Goal: Task Accomplishment & Management: Use online tool/utility

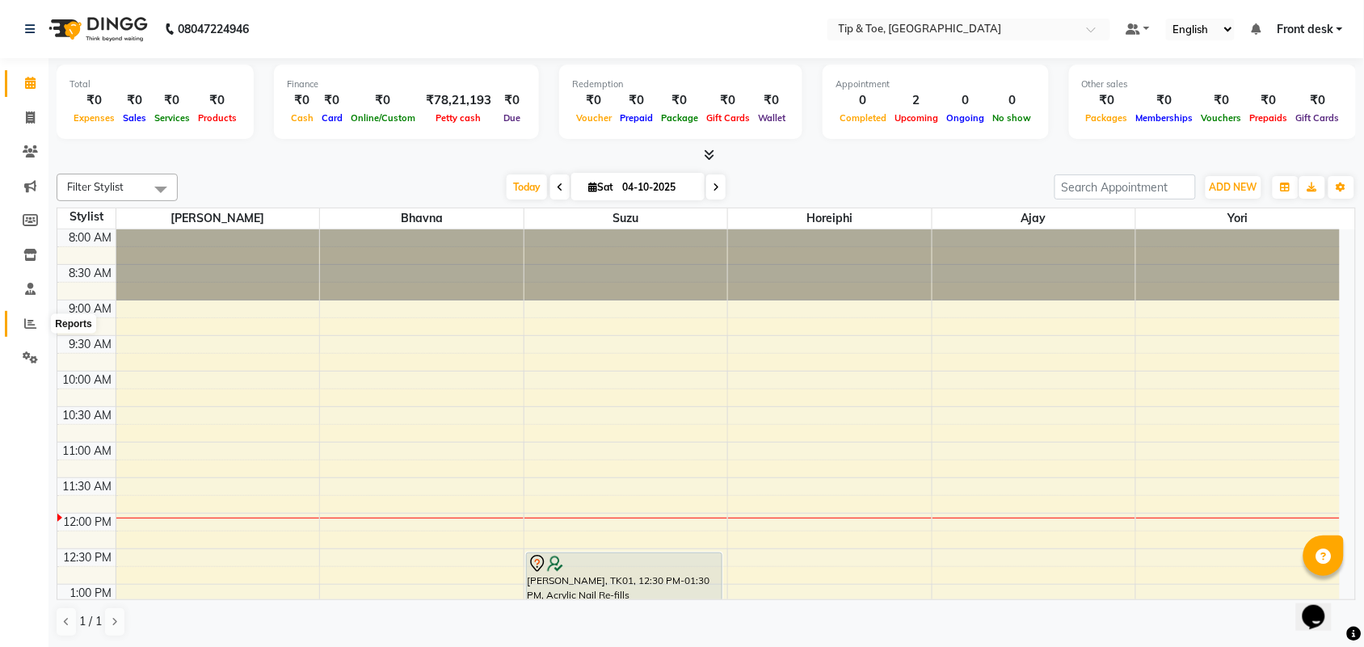
click at [35, 324] on icon at bounding box center [30, 323] width 12 height 12
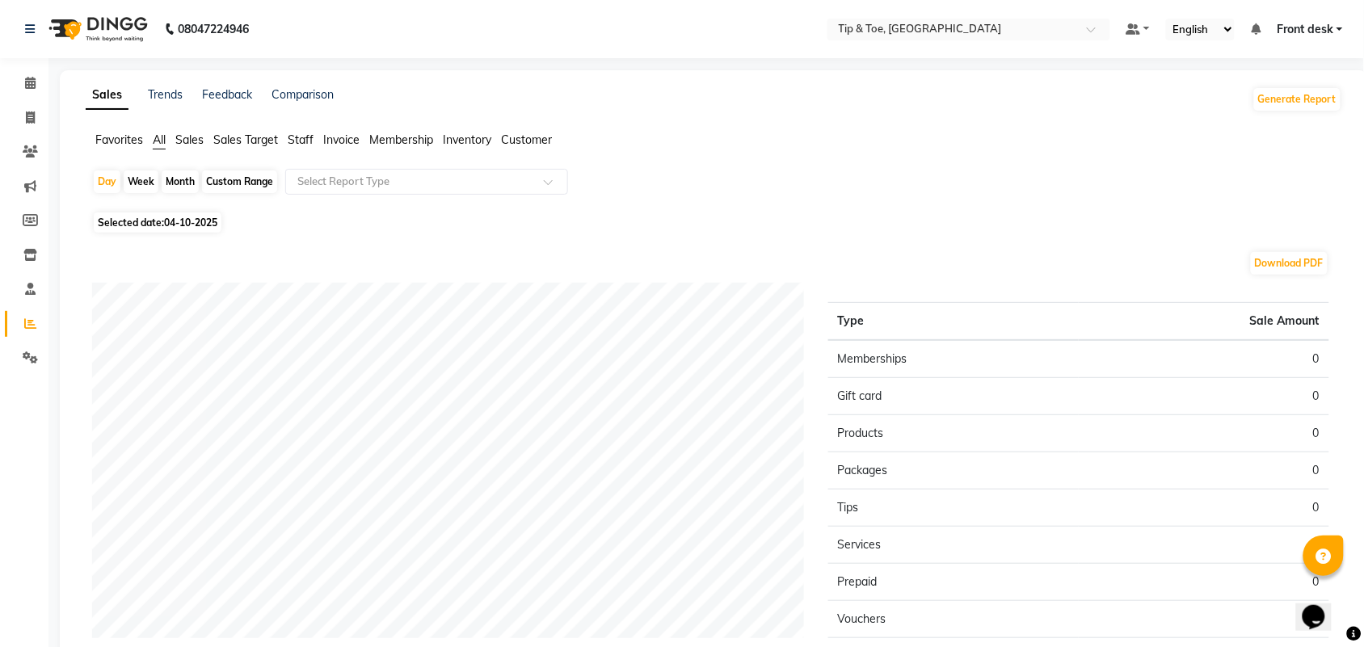
click at [299, 142] on span "Staff" at bounding box center [301, 139] width 26 height 15
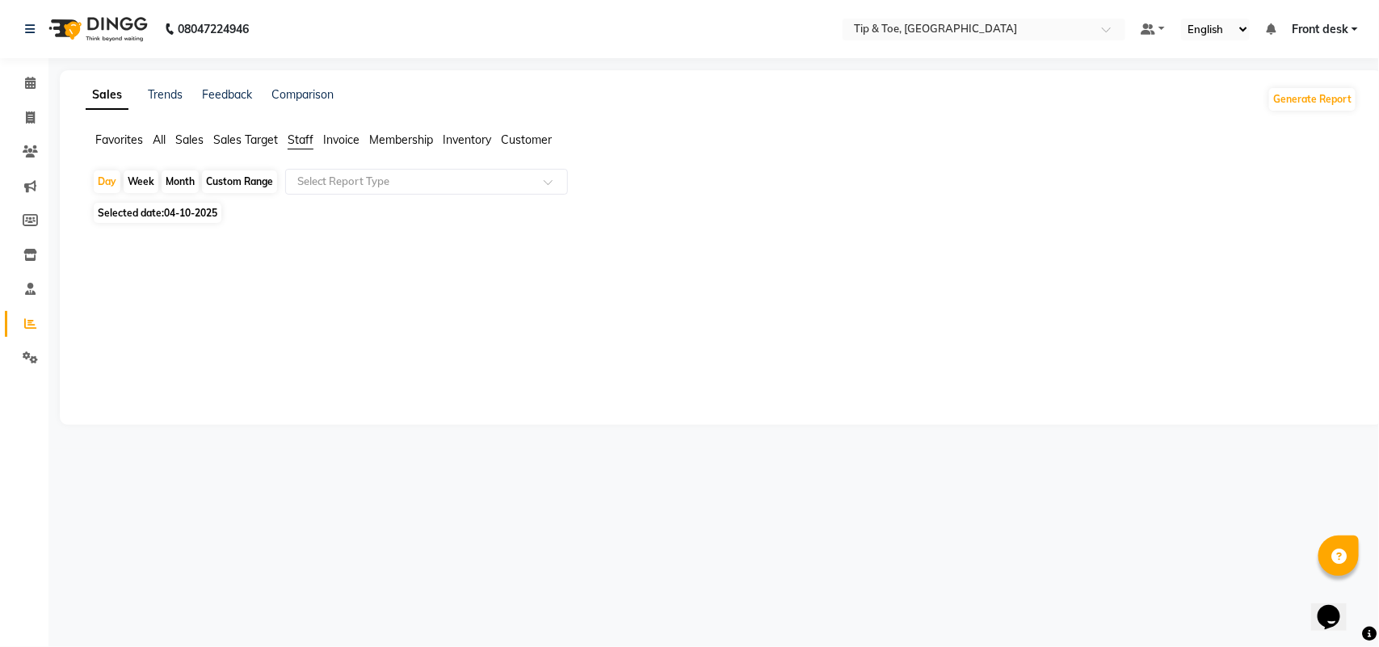
click at [187, 215] on span "04-10-2025" at bounding box center [190, 213] width 53 height 12
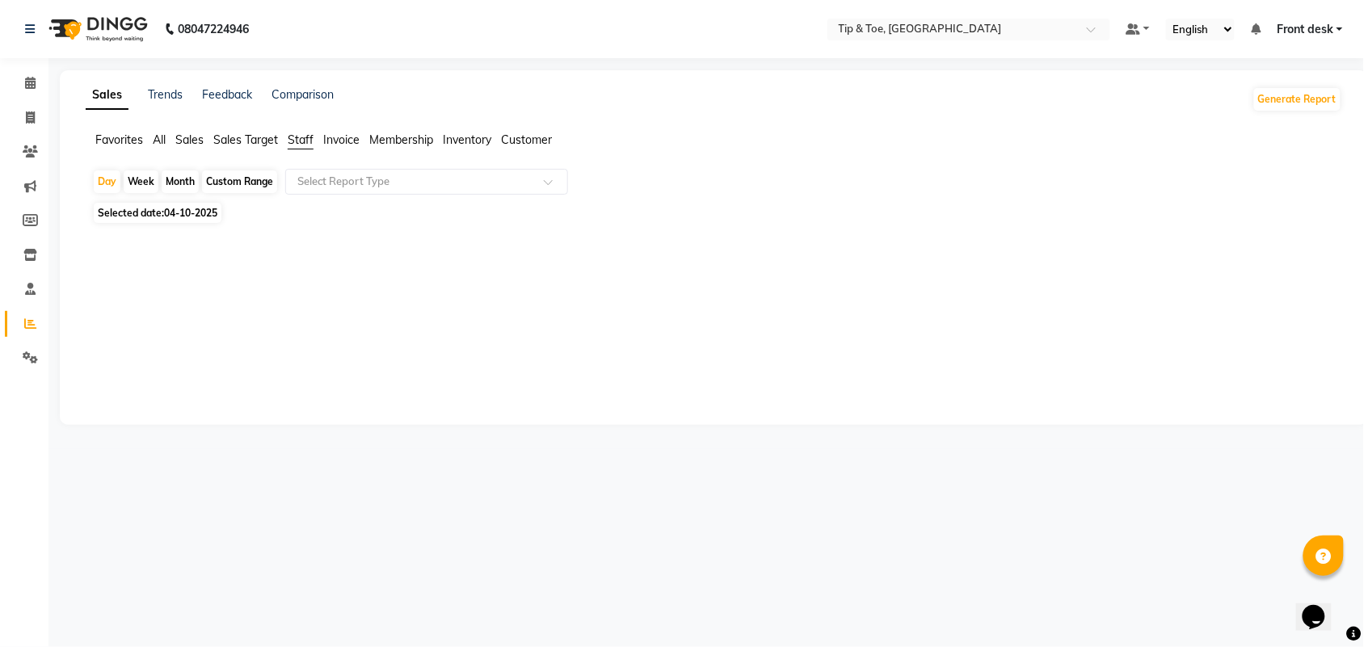
select select "10"
select select "2025"
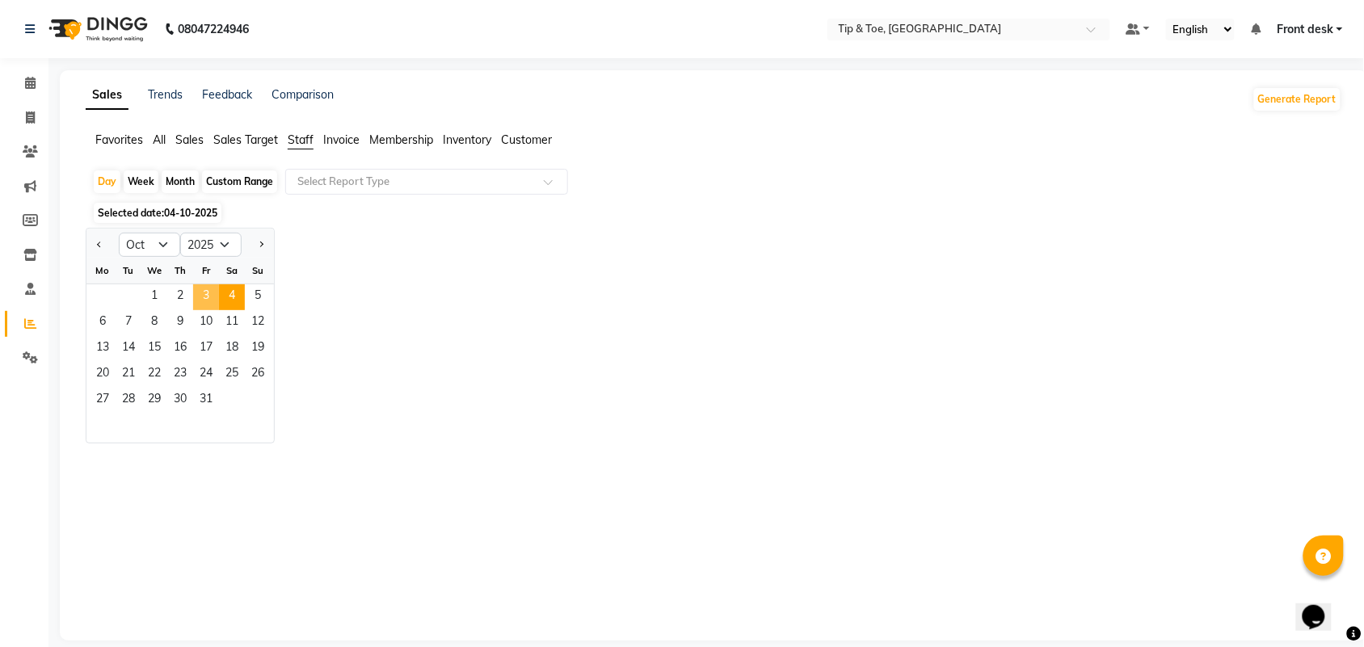
click at [211, 292] on span "3" at bounding box center [206, 297] width 26 height 26
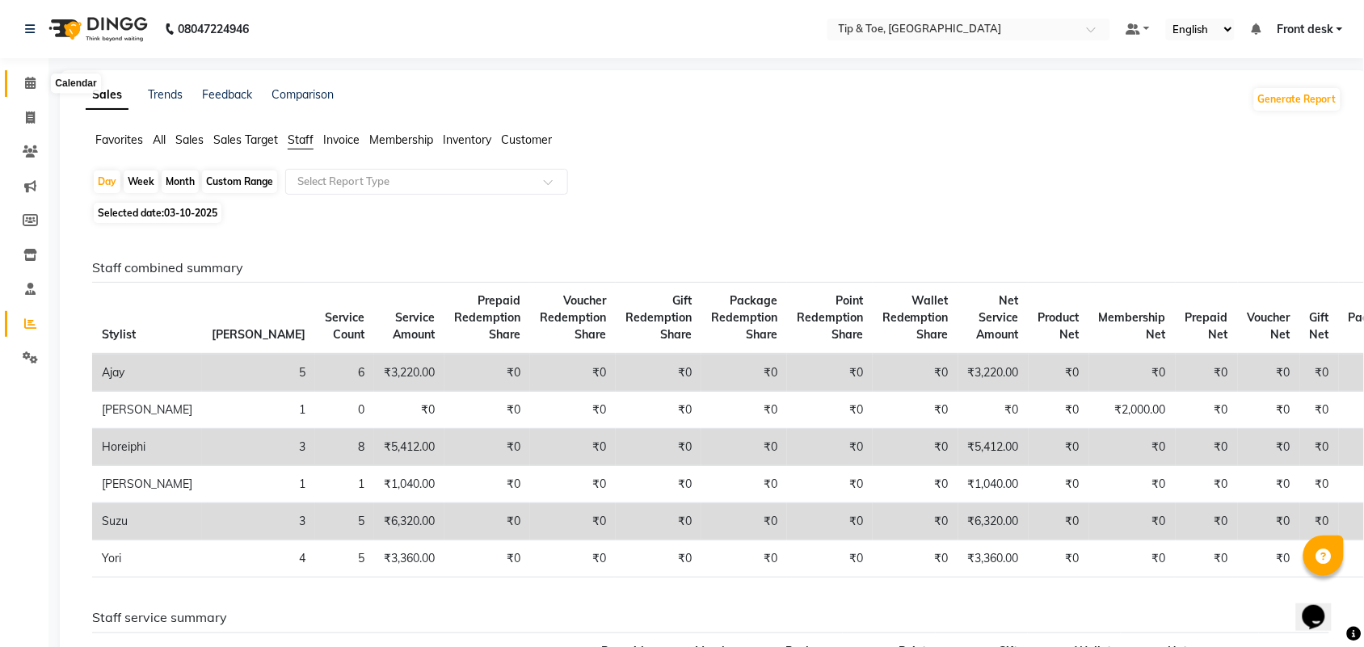
click at [33, 83] on icon at bounding box center [30, 83] width 11 height 12
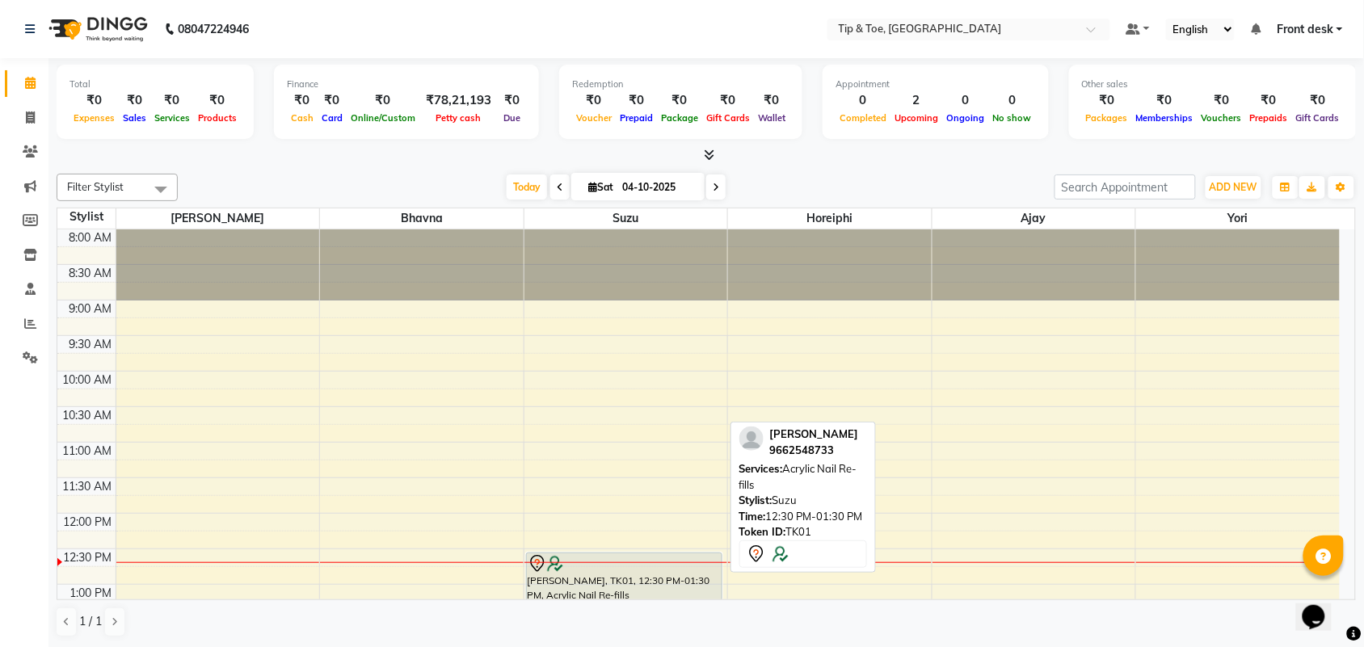
click at [642, 592] on div "[PERSON_NAME], TK01, 12:30 PM-01:30 PM, Acrylic Nail Re-fills" at bounding box center [624, 587] width 195 height 69
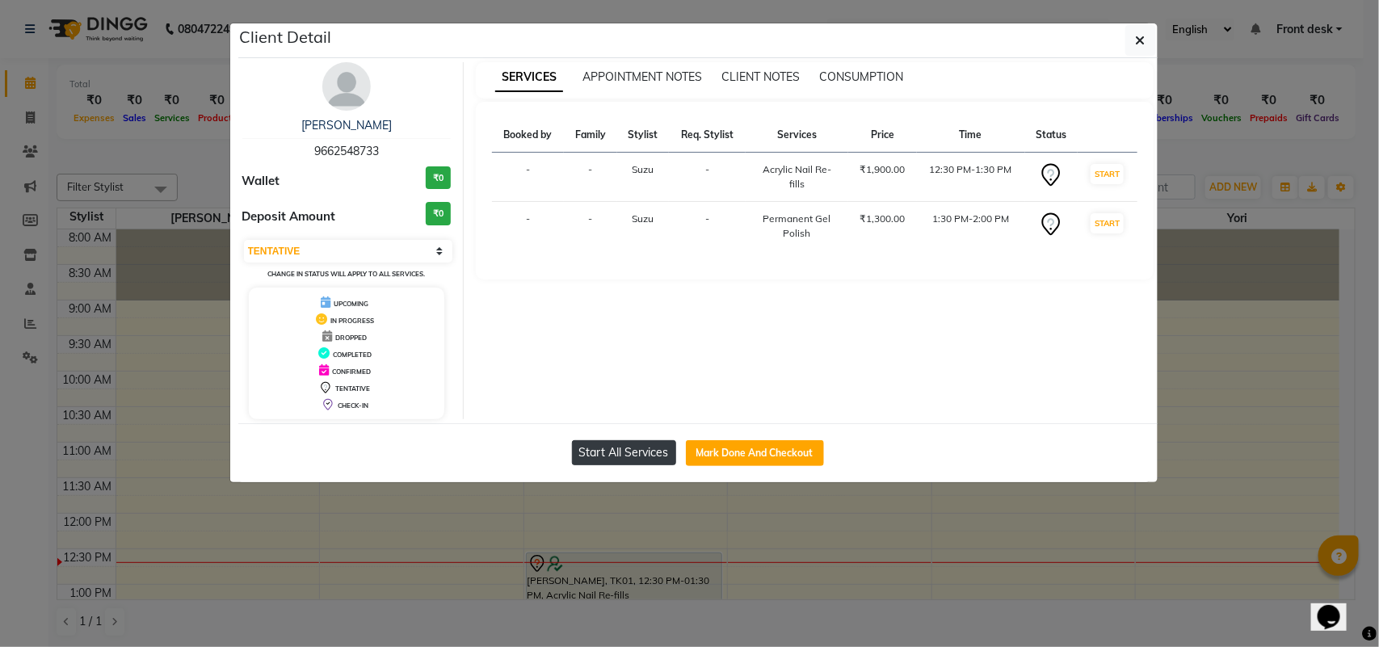
click at [640, 447] on button "Start All Services" at bounding box center [624, 452] width 104 height 25
select select "1"
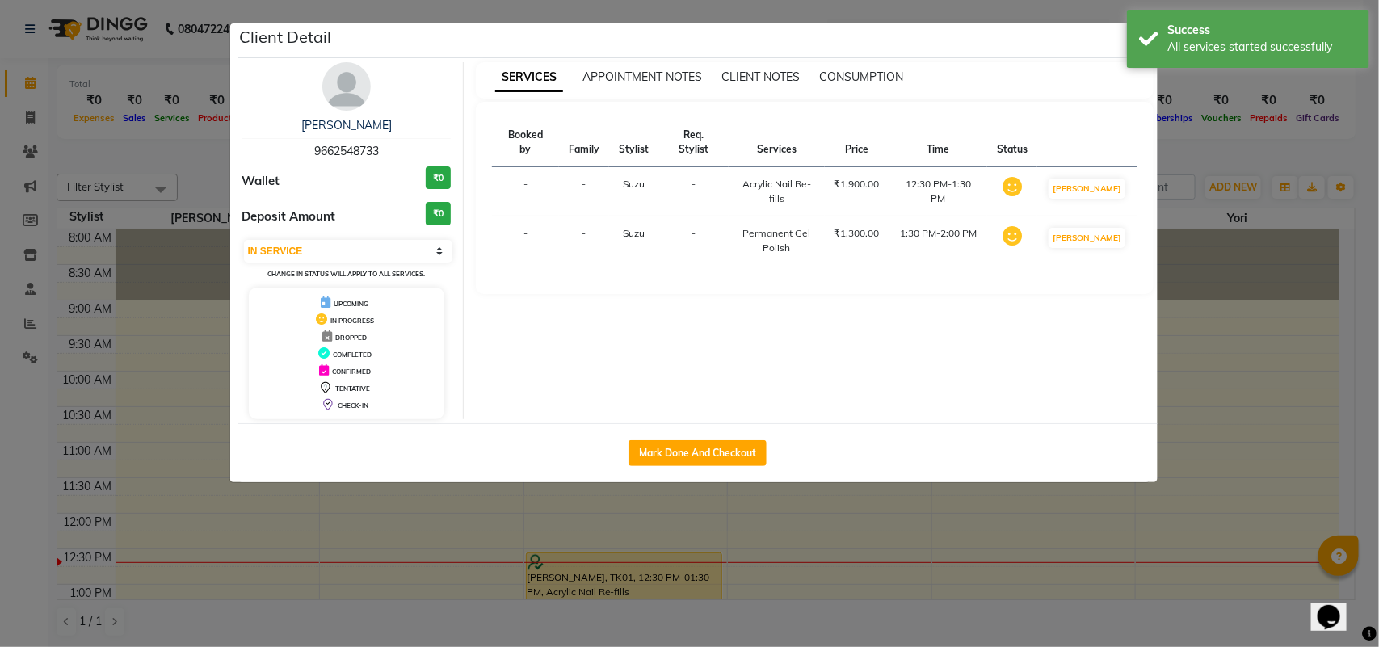
click at [1250, 204] on ngb-modal-window "Client Detail [PERSON_NAME] 9662548733 Wallet ₹0 Deposit Amount ₹0 Select IN SE…" at bounding box center [689, 323] width 1379 height 647
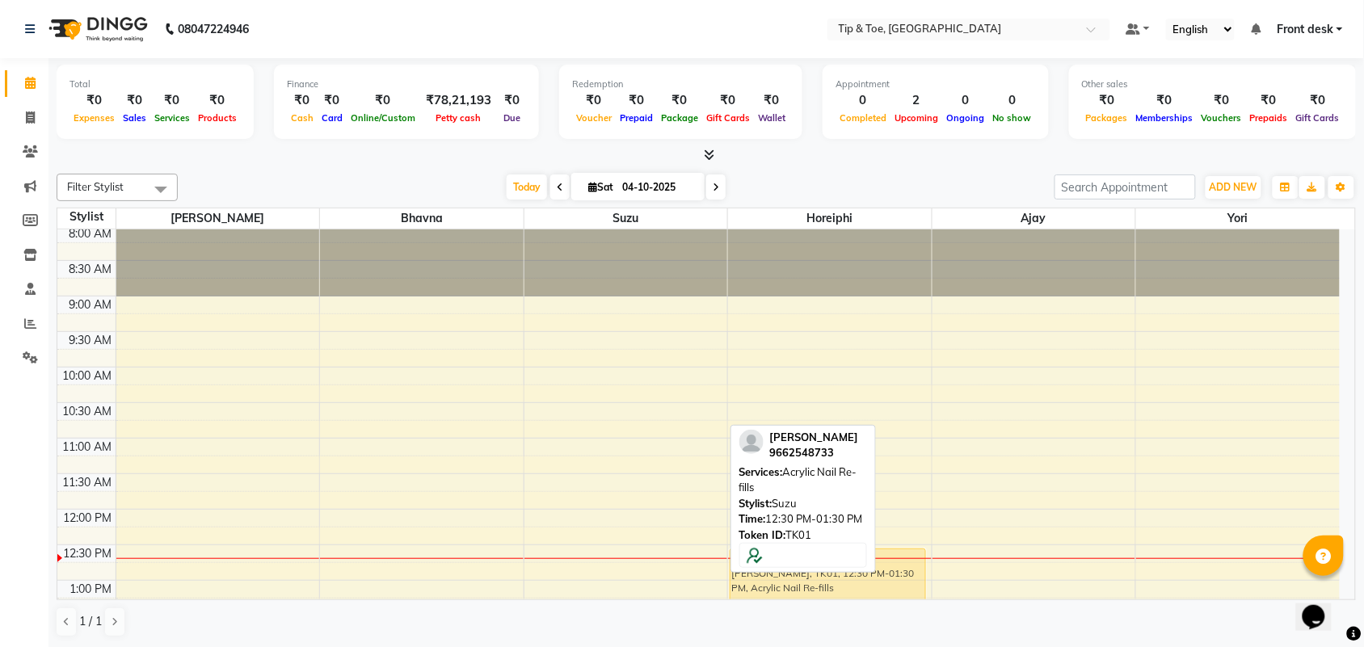
drag, startPoint x: 582, startPoint y: 570, endPoint x: 741, endPoint y: 567, distance: 159.2
click at [741, 567] on div "Filter Stylist Select All Ajay Bhavna Horeiphi [PERSON_NAME] Suzu Yori [DATE] […" at bounding box center [706, 405] width 1299 height 477
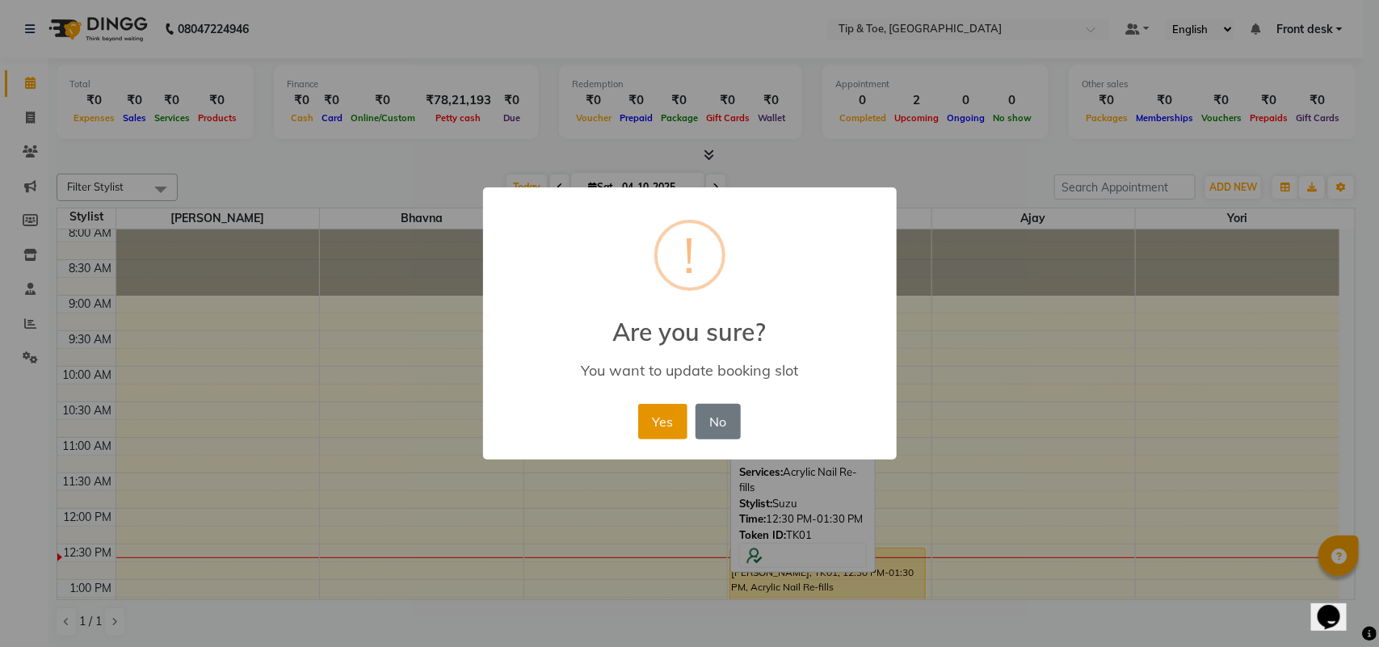
click at [669, 431] on button "Yes" at bounding box center [662, 422] width 49 height 36
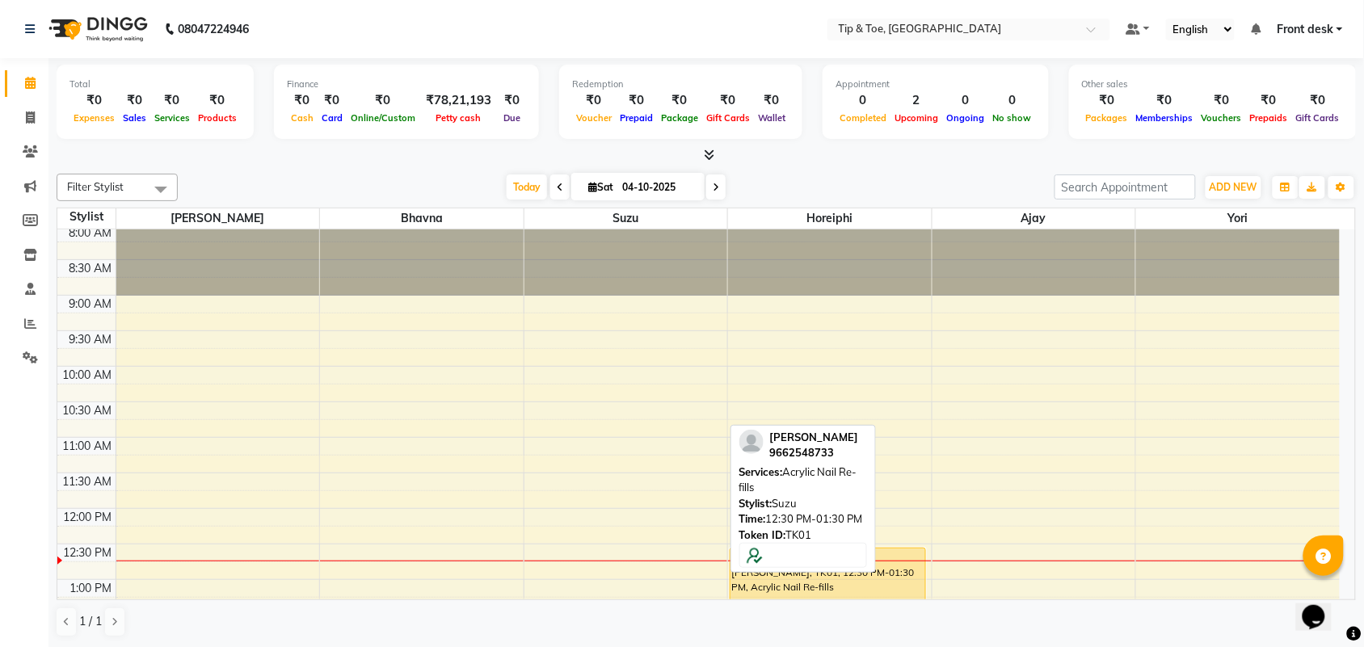
click at [635, 188] on input "04-10-2025" at bounding box center [657, 187] width 81 height 24
select select "10"
select select "2025"
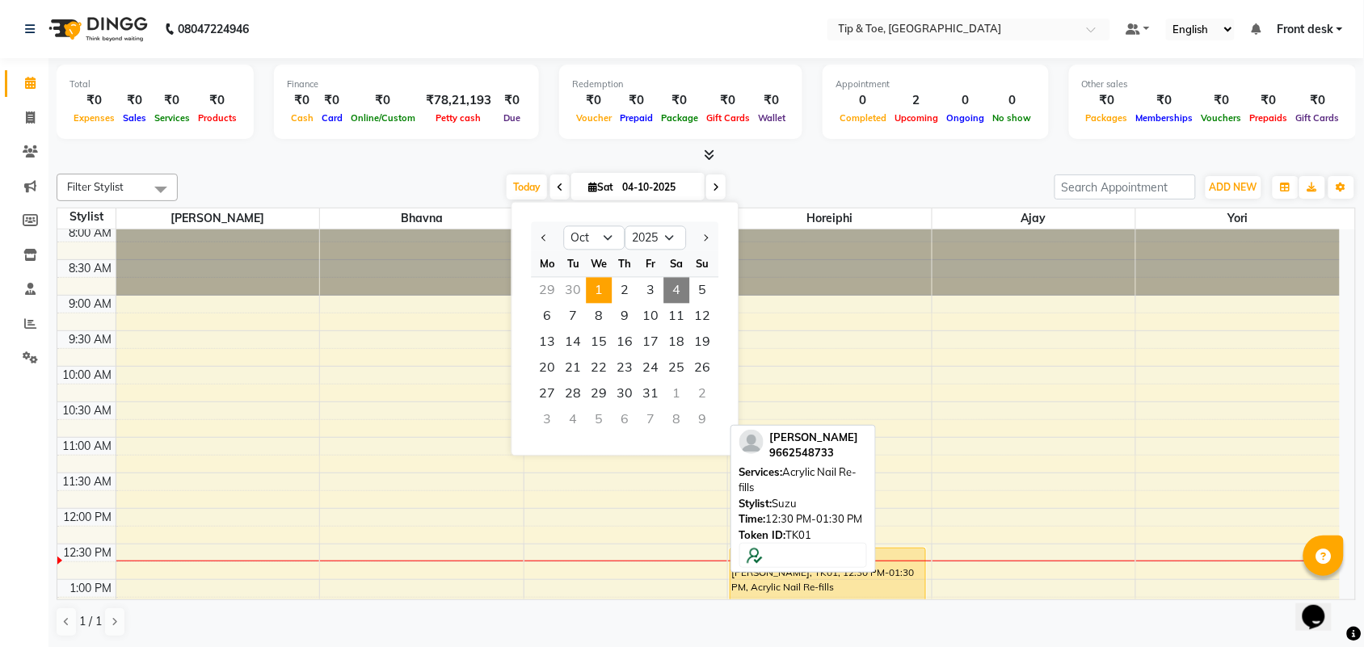
click at [595, 288] on span "1" at bounding box center [599, 291] width 26 height 26
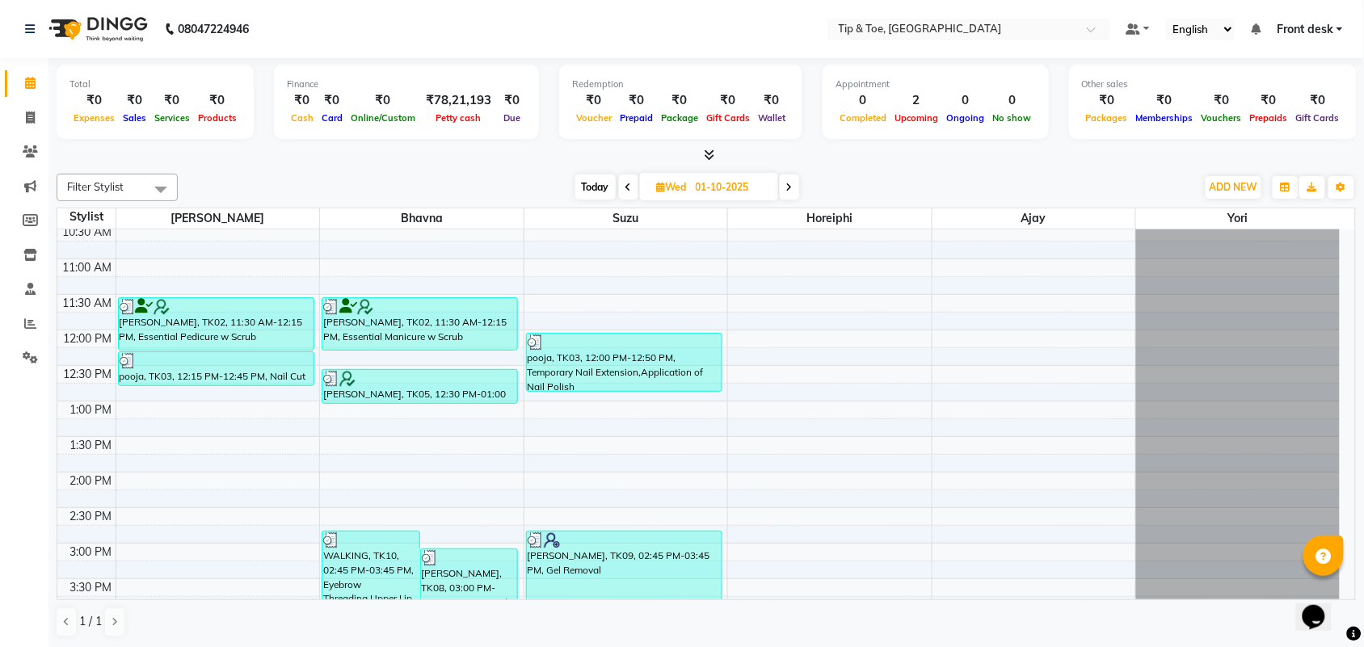
scroll to position [187, 0]
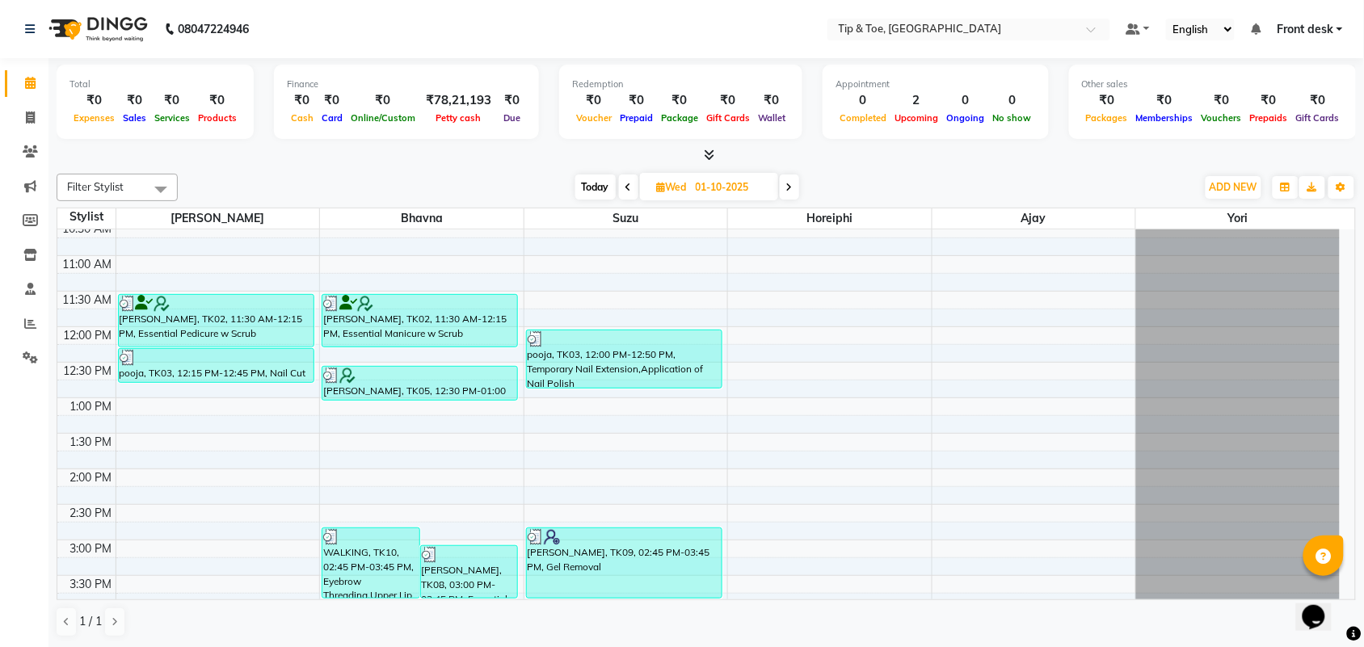
click at [1340, 588] on div "Opens Chat This icon Opens the chat window." at bounding box center [1320, 588] width 39 height 0
drag, startPoint x: 1341, startPoint y: 583, endPoint x: 2644, endPoint y: 1169, distance: 1428.6
click at [1347, 586] on html "Opens Chat This icon Opens the chat window." at bounding box center [1321, 606] width 52 height 48
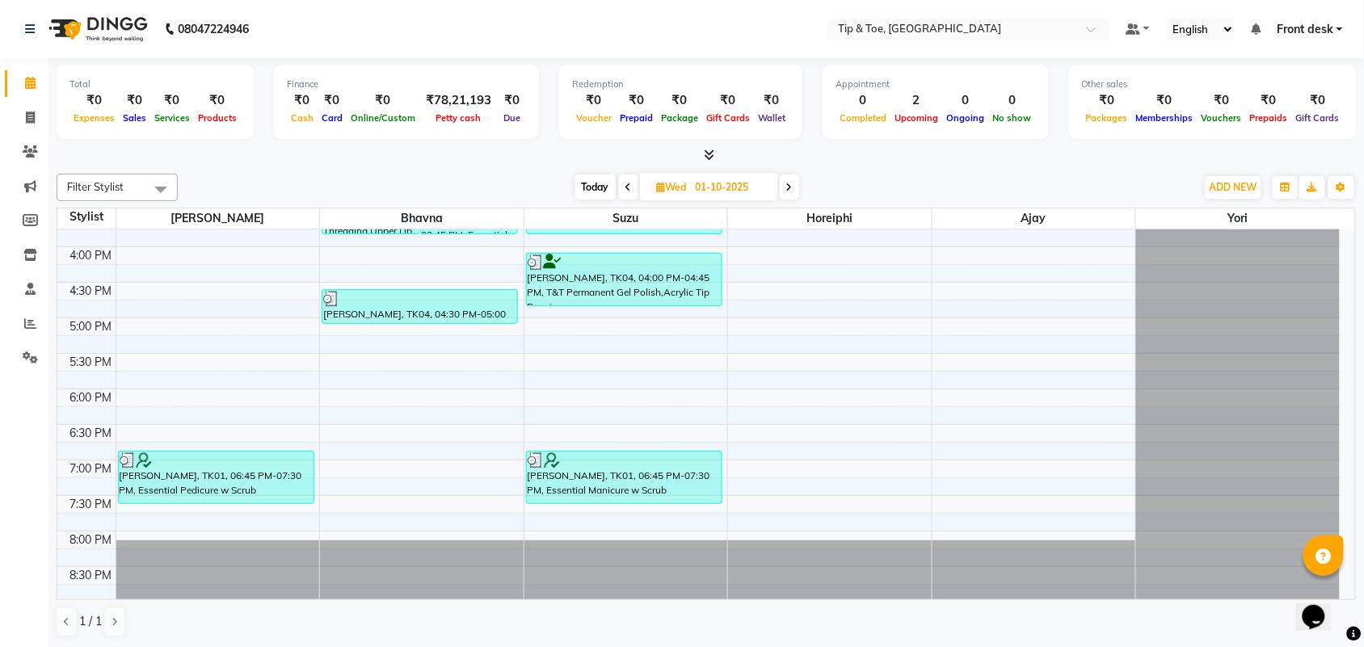
scroll to position [564, 0]
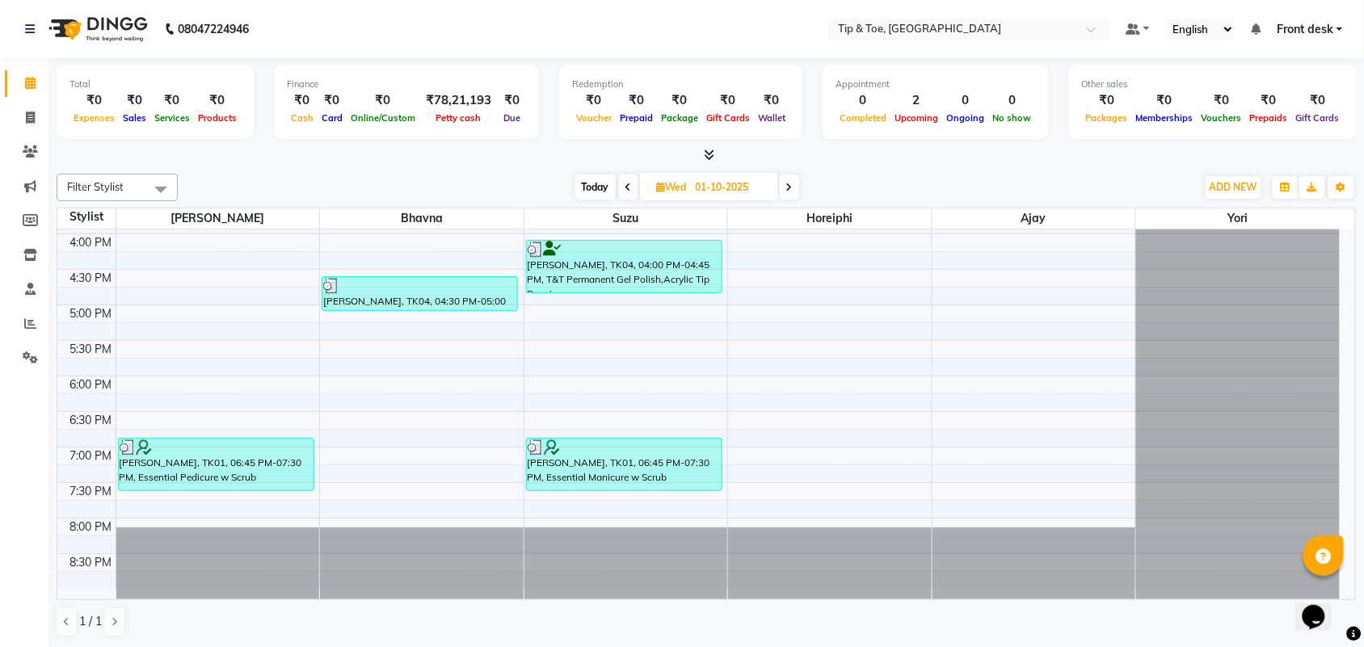
click at [780, 184] on span at bounding box center [789, 186] width 19 height 25
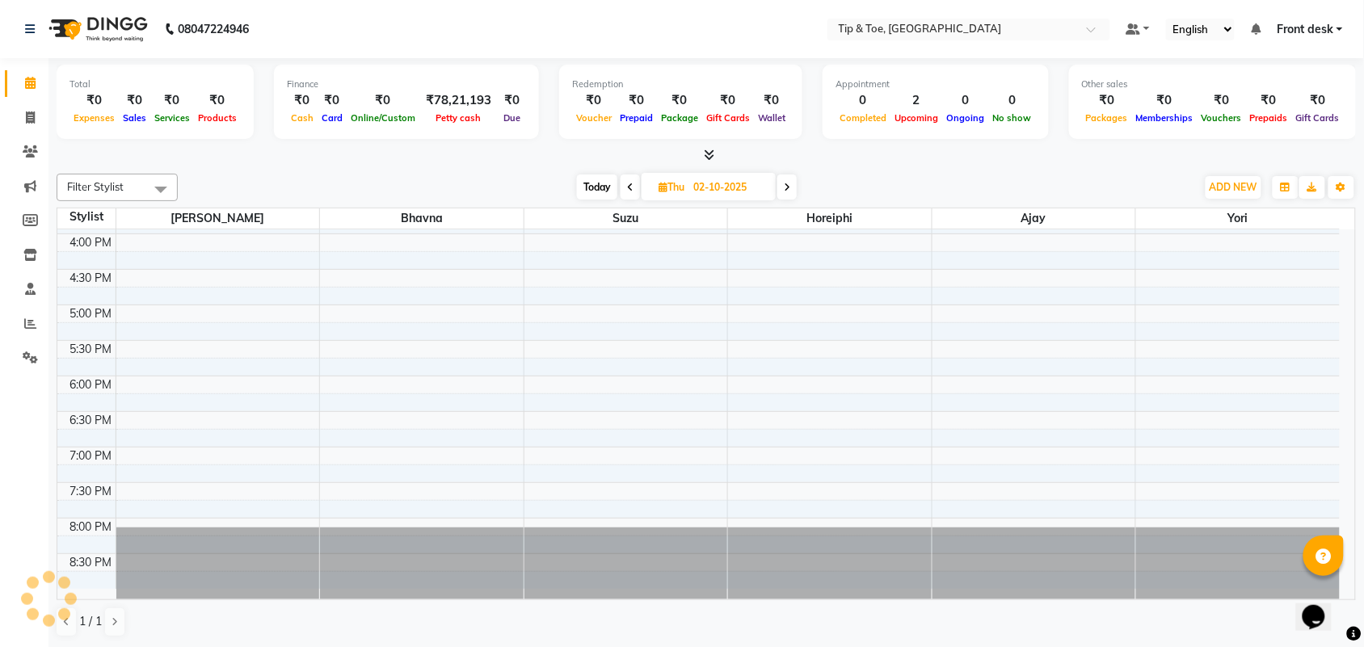
scroll to position [288, 0]
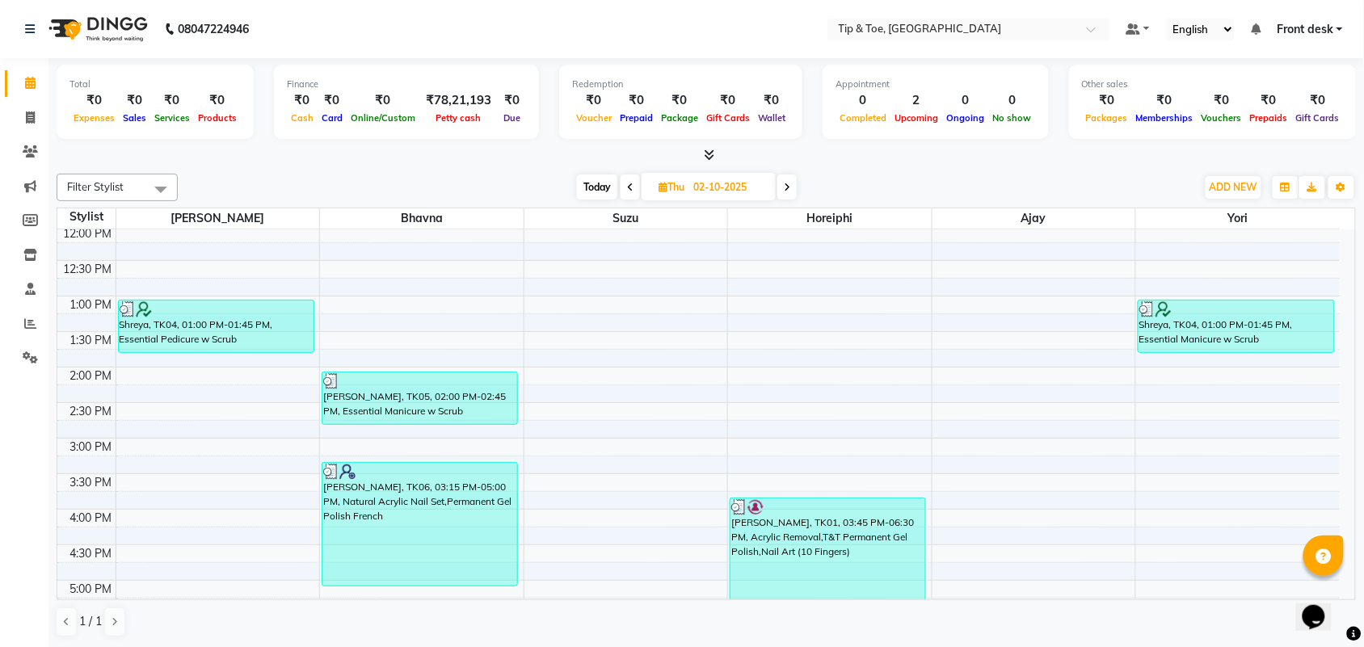
click at [780, 184] on span at bounding box center [786, 186] width 19 height 25
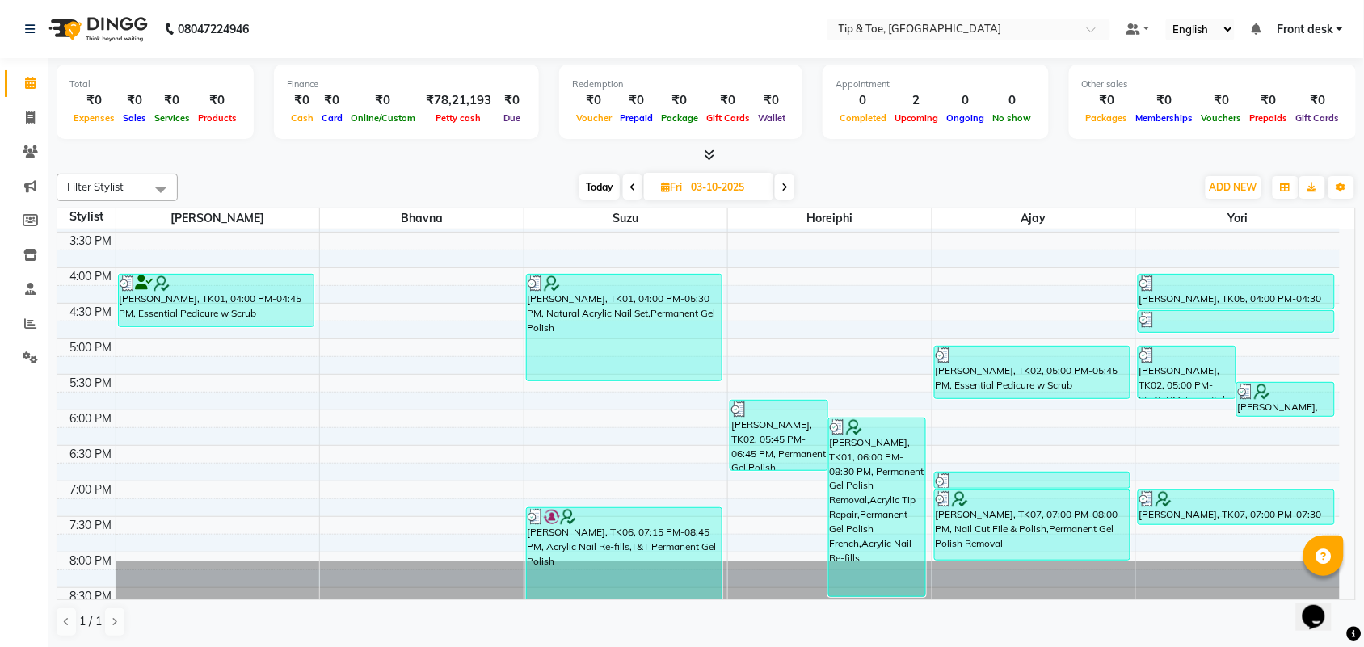
scroll to position [533, 0]
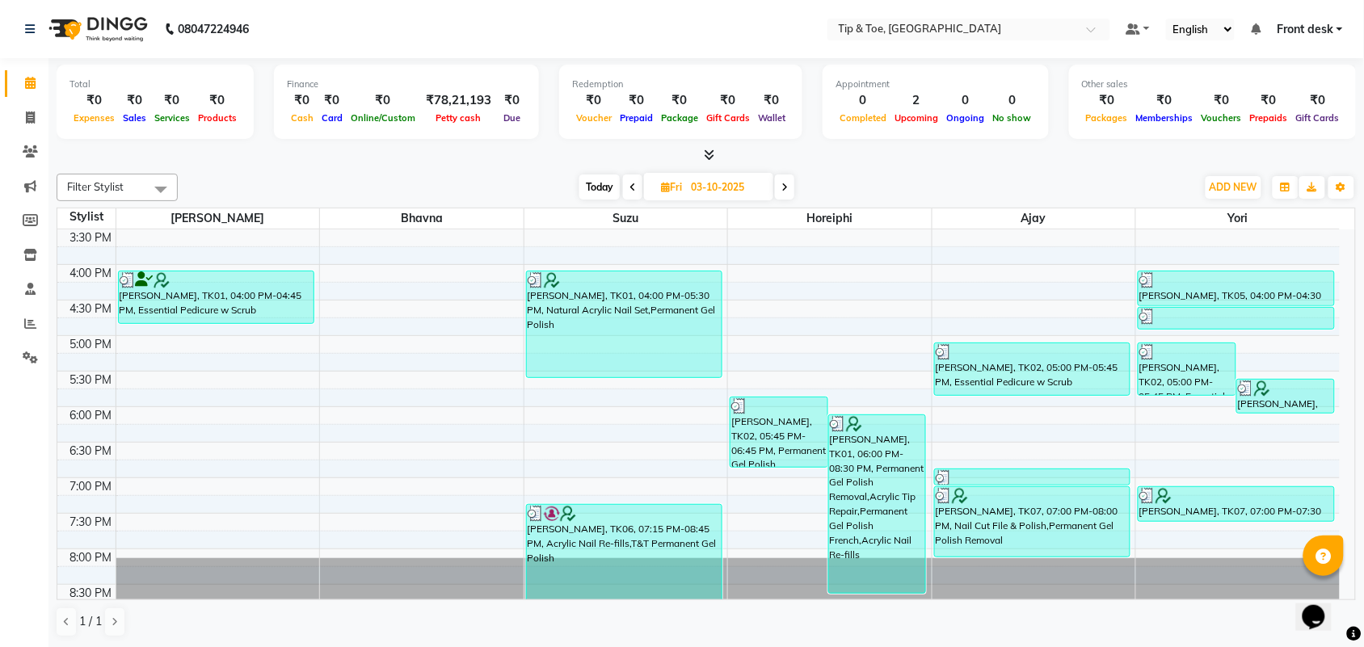
click at [632, 186] on icon at bounding box center [632, 188] width 6 height 10
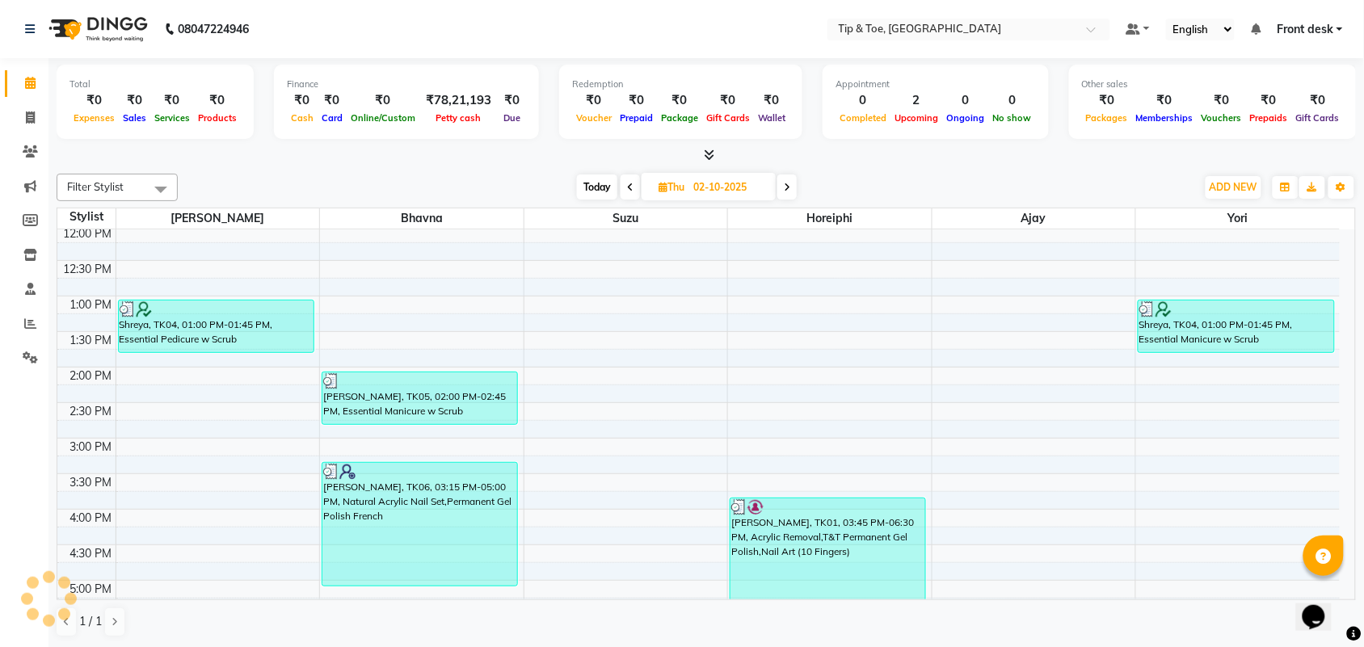
click at [632, 186] on span at bounding box center [629, 186] width 19 height 25
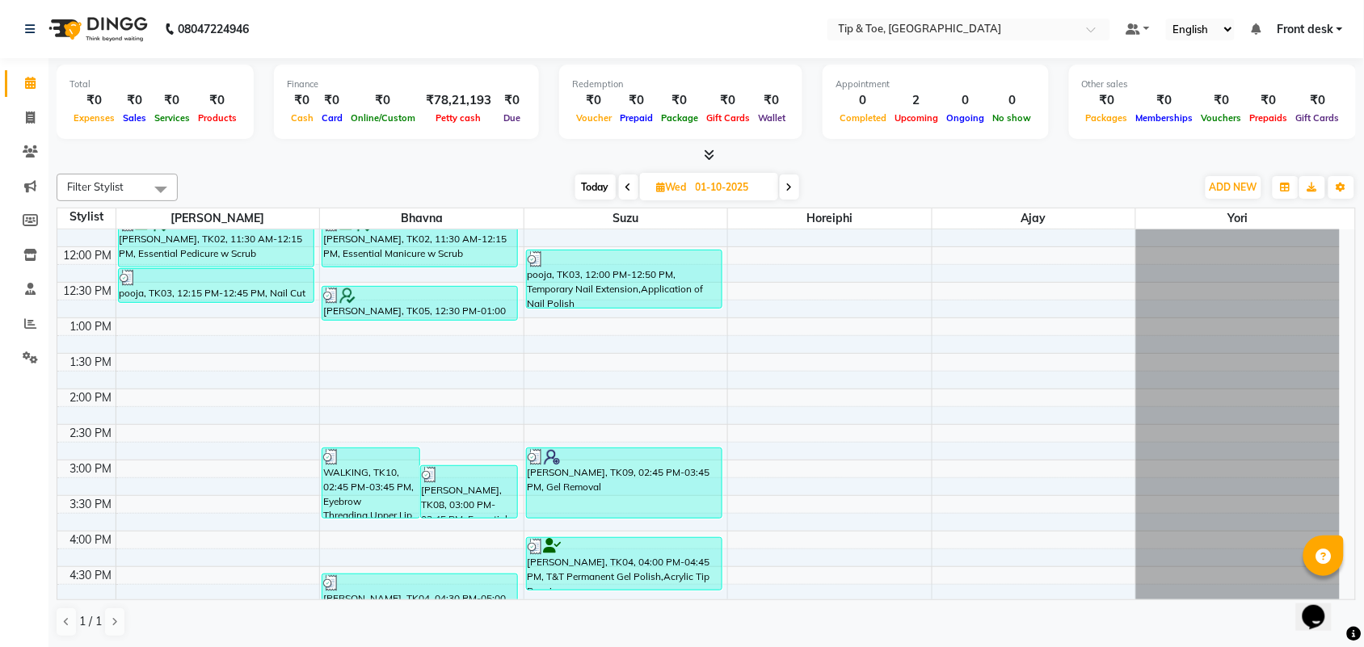
scroll to position [307, 0]
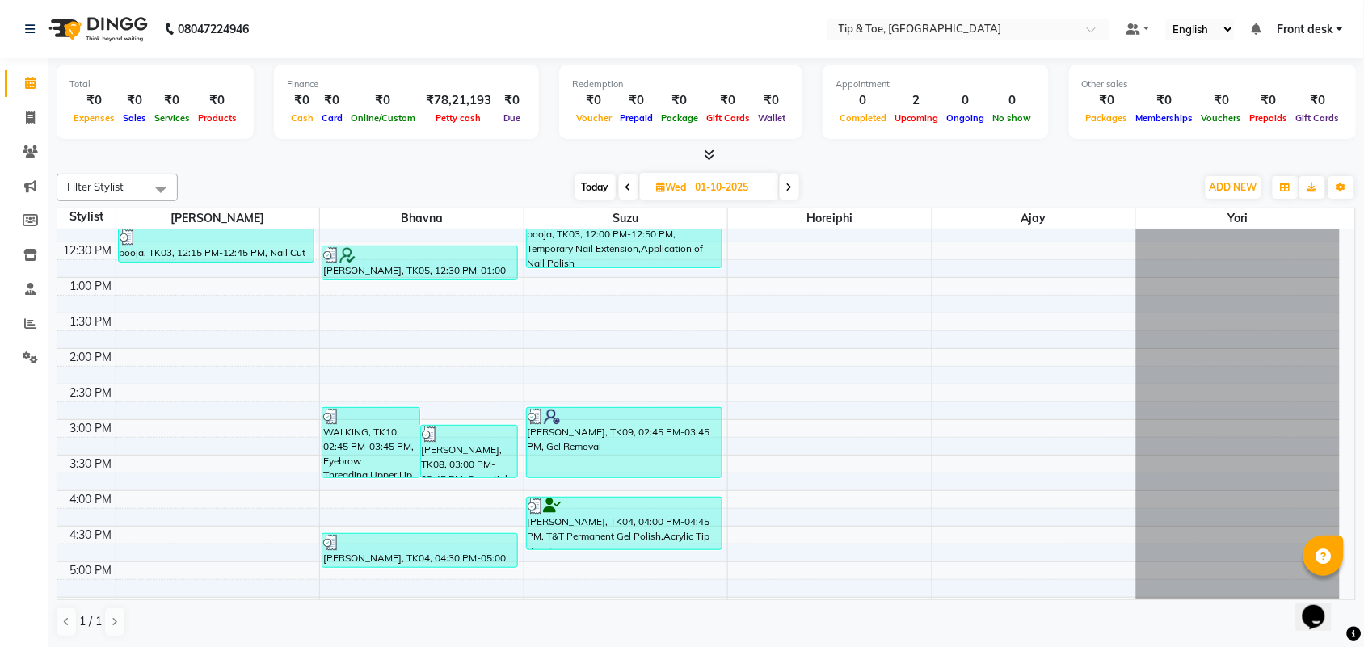
click at [790, 191] on icon at bounding box center [789, 188] width 6 height 10
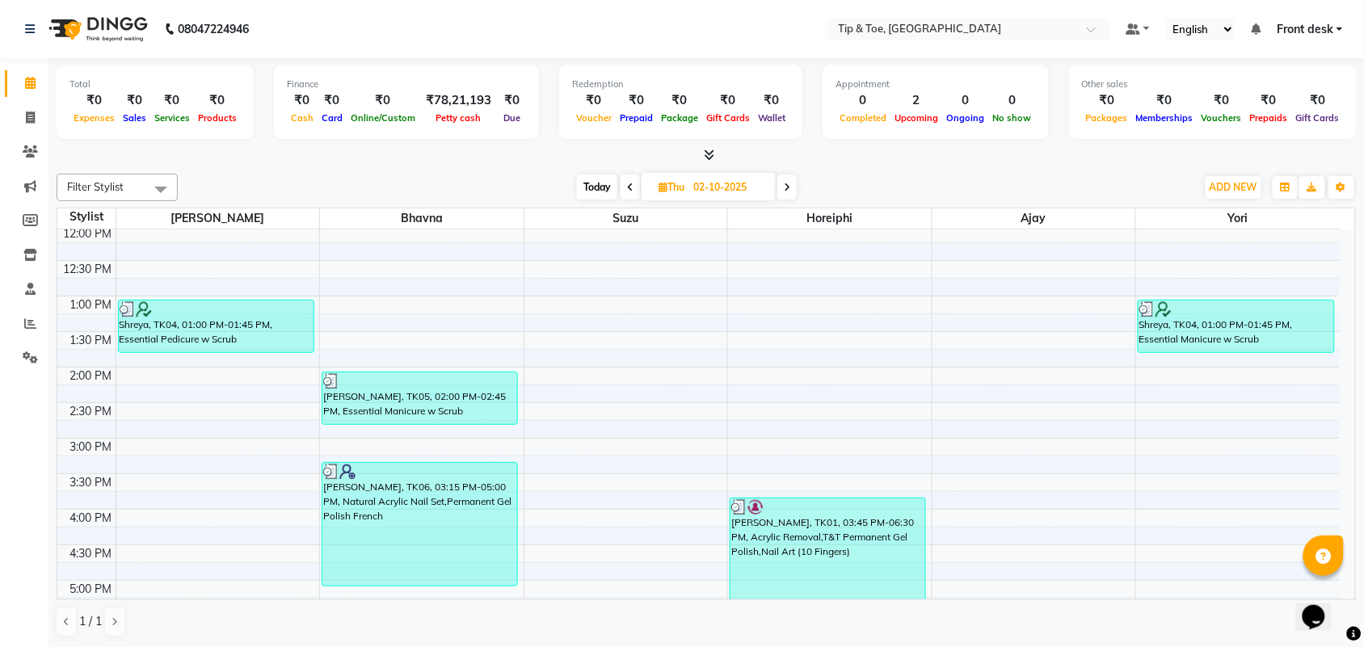
click at [790, 191] on icon at bounding box center [787, 188] width 6 height 10
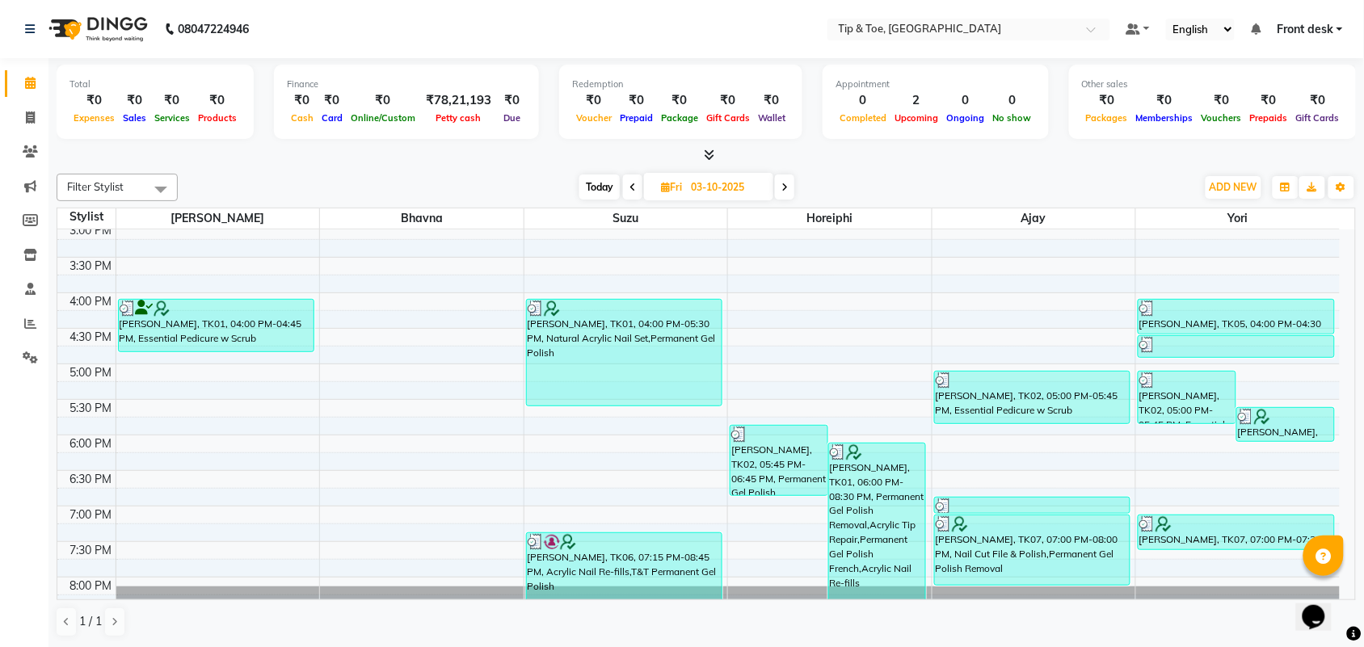
scroll to position [511, 0]
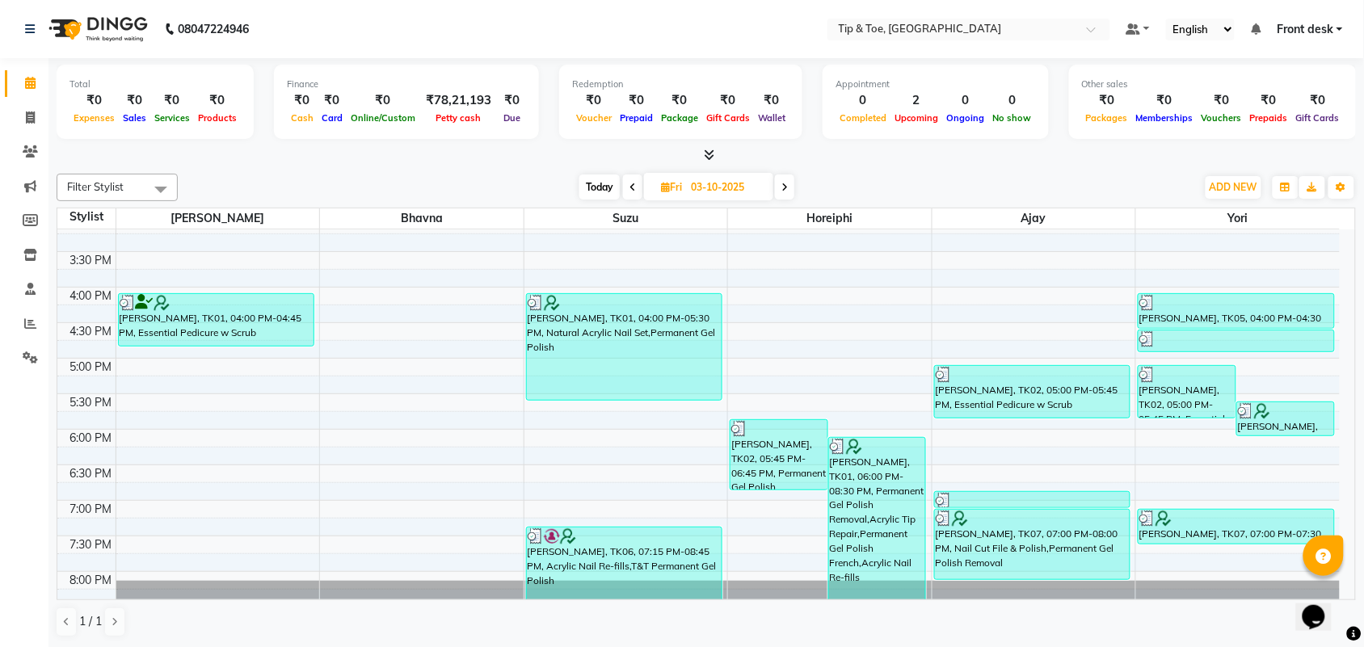
click at [633, 183] on icon at bounding box center [632, 188] width 6 height 10
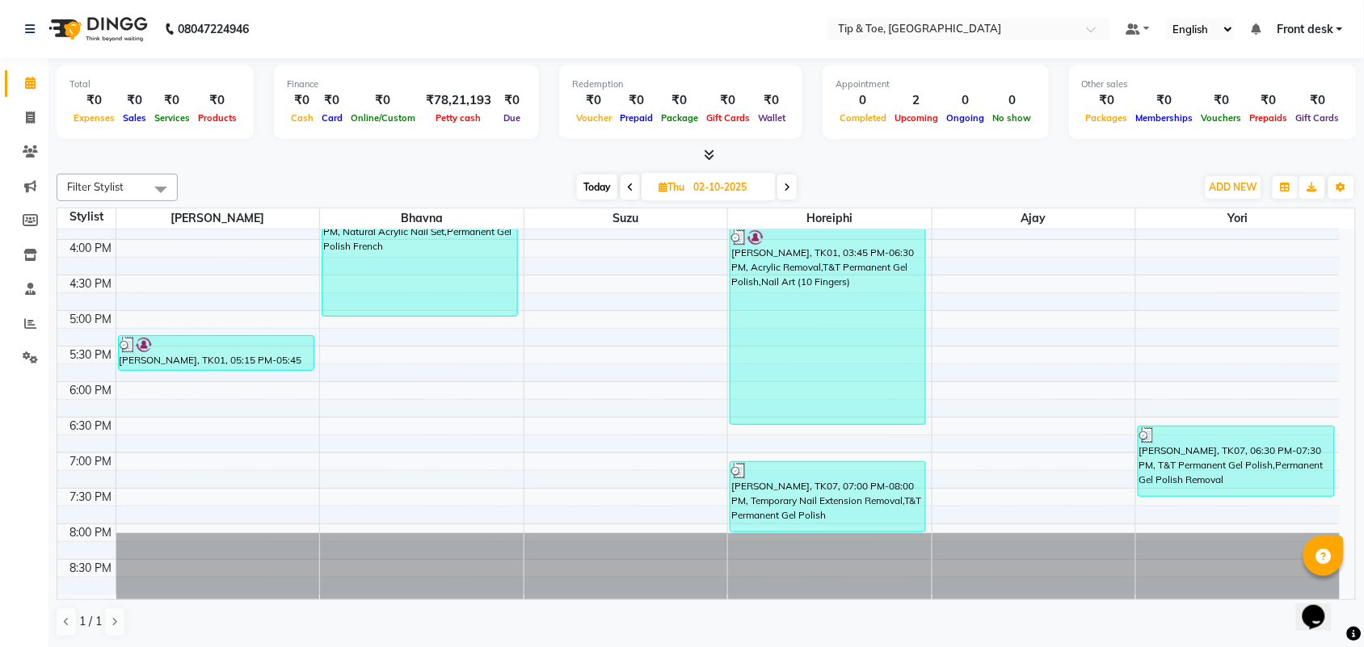
scroll to position [564, 0]
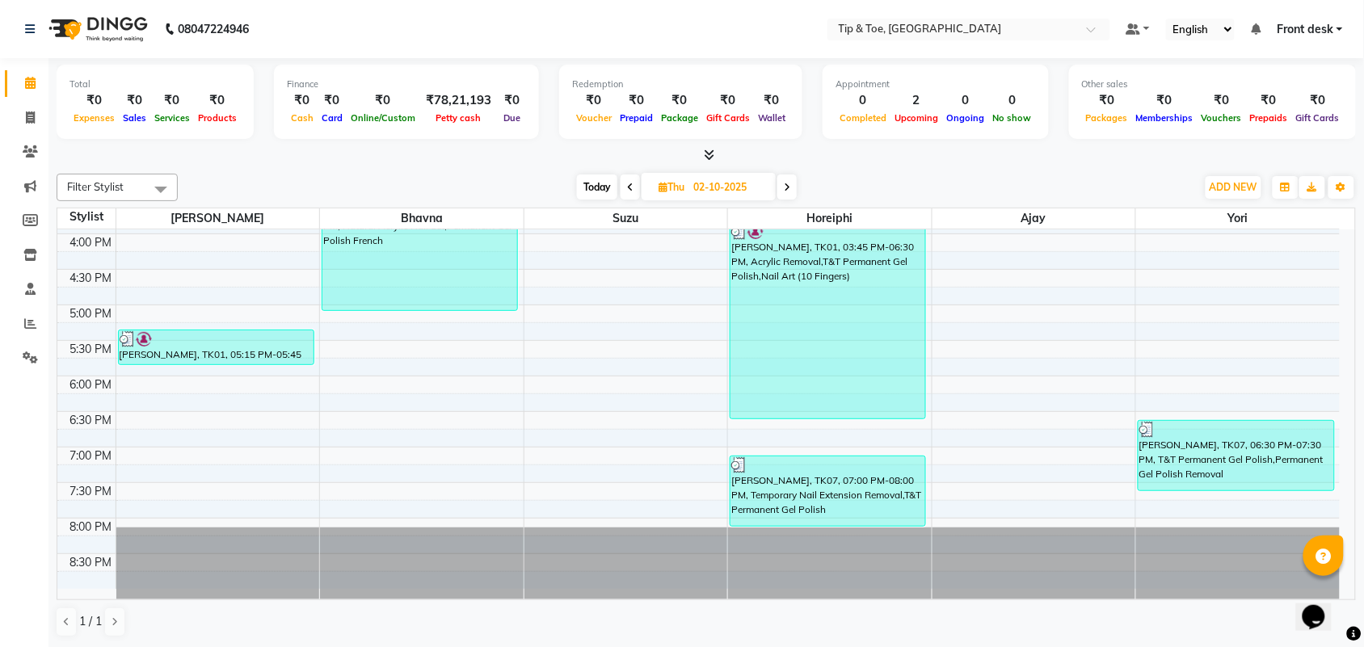
click at [785, 191] on icon at bounding box center [787, 188] width 6 height 10
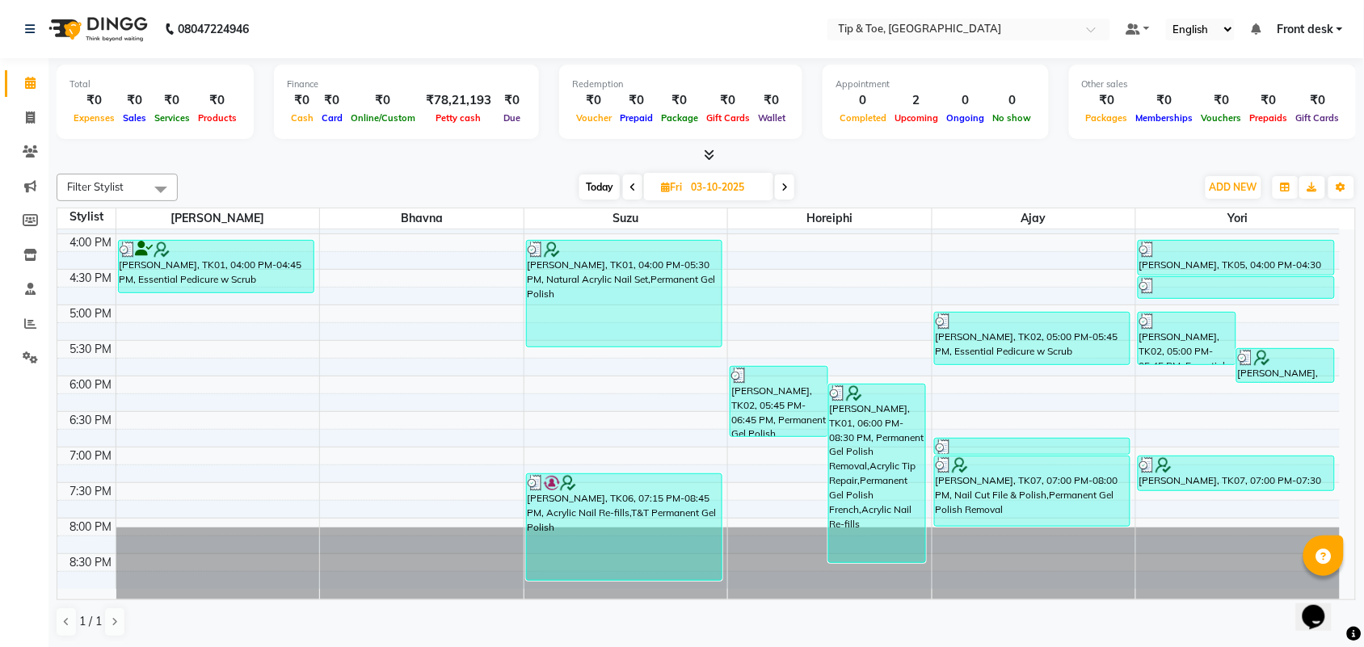
click at [591, 184] on span "Today" at bounding box center [599, 186] width 40 height 25
type input "04-10-2025"
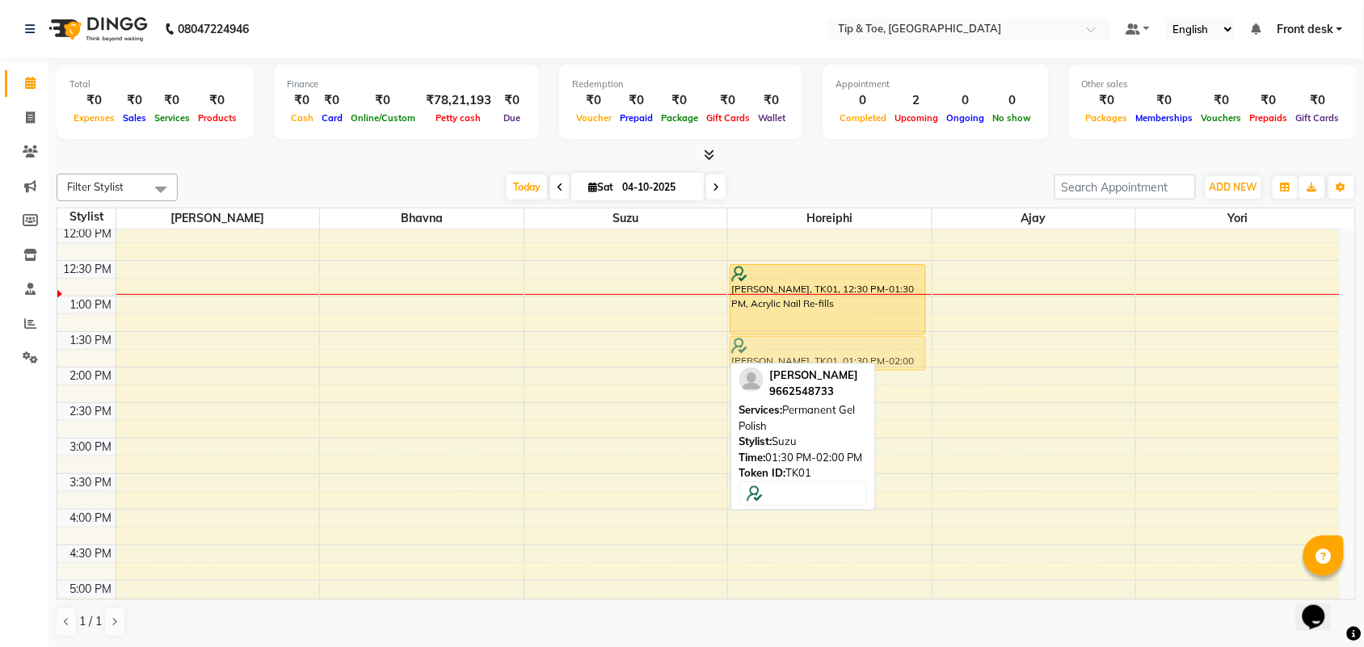
drag, startPoint x: 622, startPoint y: 356, endPoint x: 801, endPoint y: 351, distance: 179.4
click at [801, 351] on tr "[PERSON_NAME], TK01, 01:30 PM-02:00 PM, Permanent Gel Polish [PERSON_NAME], TK0…" at bounding box center [698, 402] width 1282 height 923
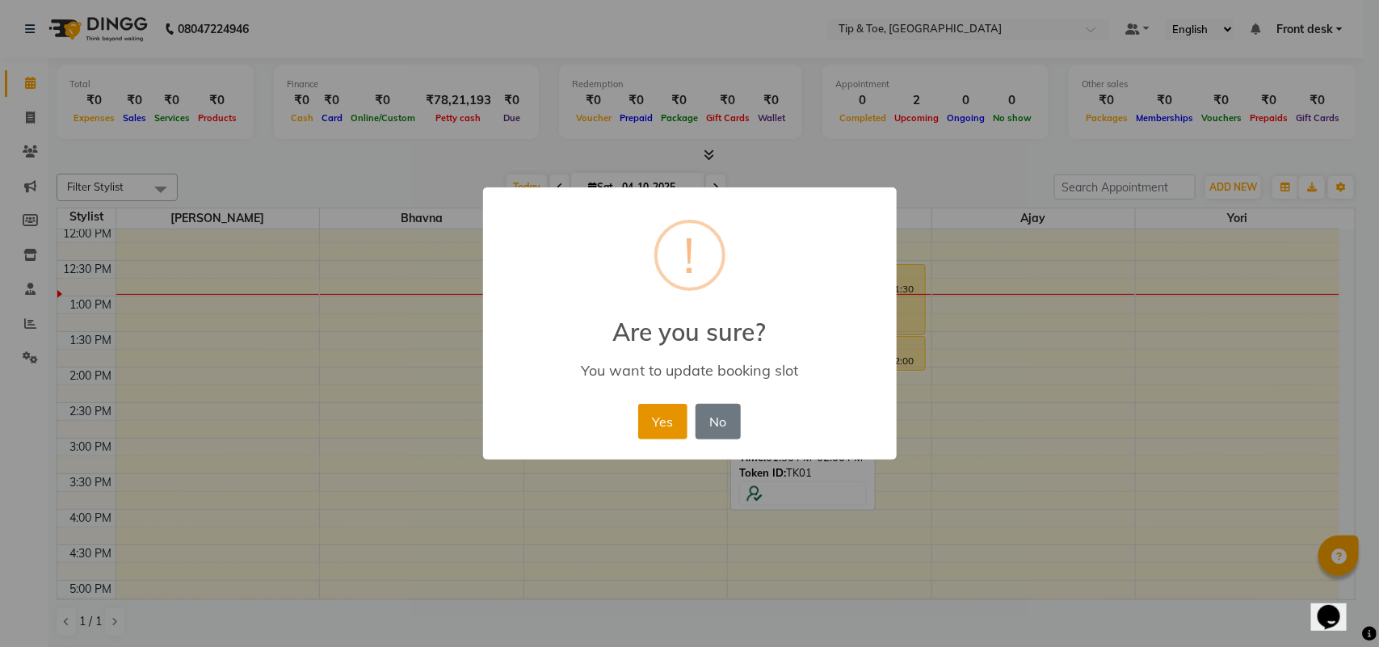
click at [662, 418] on button "Yes" at bounding box center [662, 422] width 49 height 36
